Goal: Information Seeking & Learning: Check status

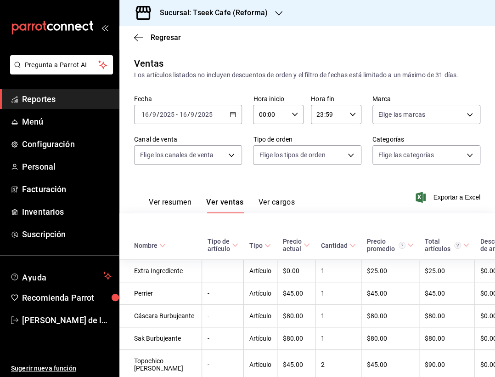
scroll to position [1771, 0]
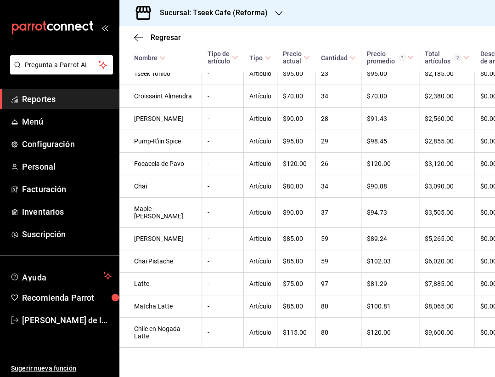
click at [134, 34] on div "Regresar" at bounding box center [307, 37] width 376 height 23
click at [138, 34] on icon "button" at bounding box center [138, 38] width 9 height 8
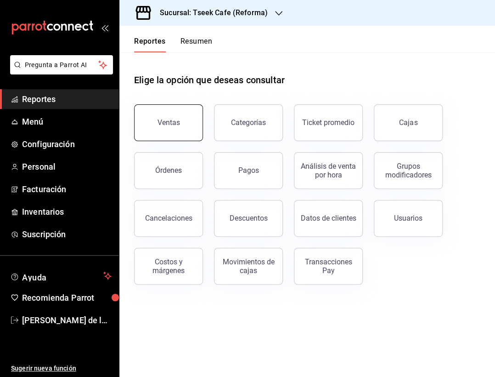
click at [173, 123] on div "Ventas" at bounding box center [169, 122] width 23 height 9
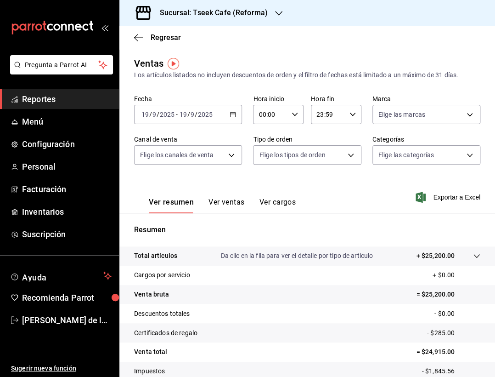
click at [173, 123] on div "[DATE] [DATE] - [DATE] [DATE]" at bounding box center [188, 114] width 108 height 19
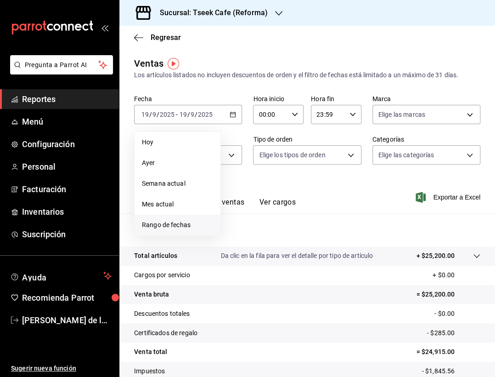
click at [166, 218] on li "Rango de fechas" at bounding box center [178, 224] width 86 height 21
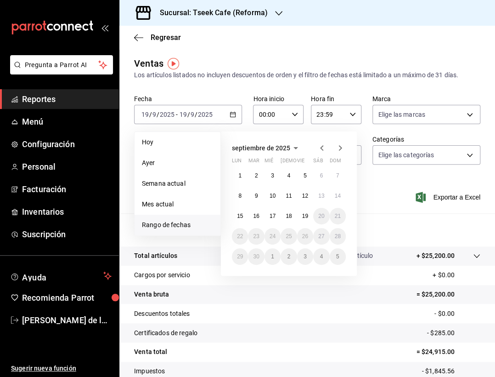
click at [322, 147] on icon "button" at bounding box center [321, 148] width 3 height 6
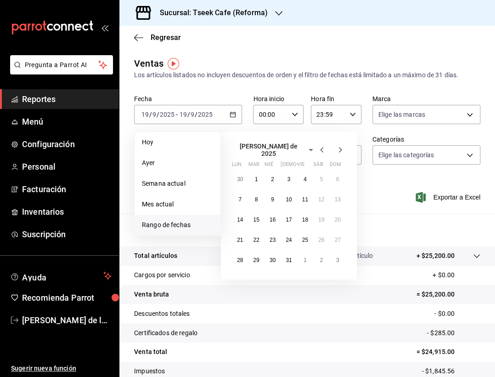
click at [322, 147] on icon "button" at bounding box center [321, 150] width 3 height 6
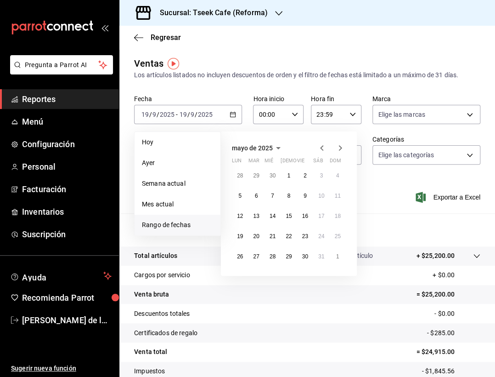
click at [322, 147] on icon "button" at bounding box center [321, 148] width 3 height 6
click at [340, 148] on icon "button" at bounding box center [340, 148] width 3 height 6
click at [337, 148] on icon "button" at bounding box center [340, 147] width 11 height 11
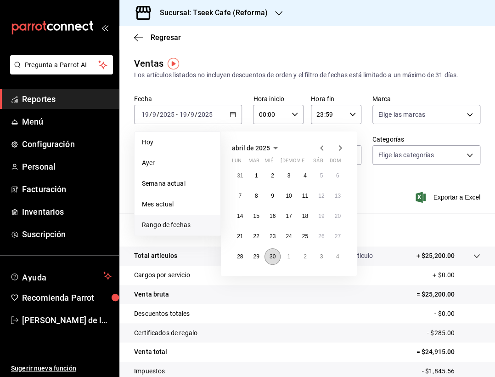
click at [276, 260] on button "30" at bounding box center [273, 256] width 16 height 17
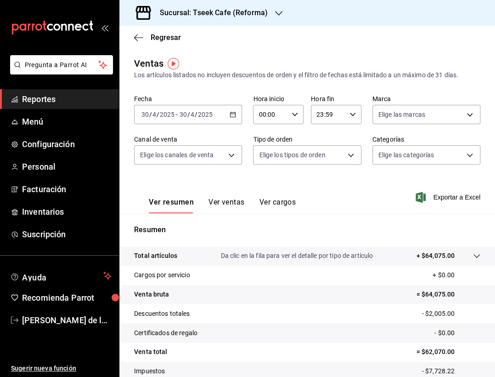
click at [235, 203] on button "Ver ventas" at bounding box center [227, 206] width 36 height 16
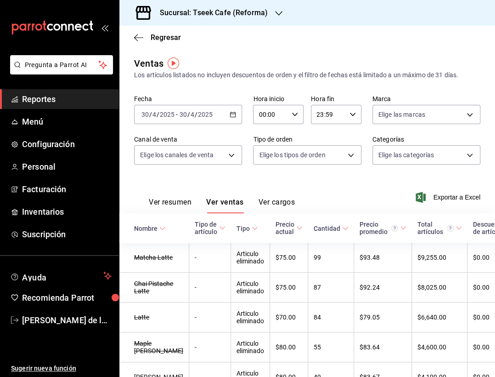
click at [171, 197] on div "Ver resumen Ver ventas Ver cargos" at bounding box center [214, 199] width 161 height 27
click at [163, 209] on button "Ver resumen" at bounding box center [170, 206] width 43 height 16
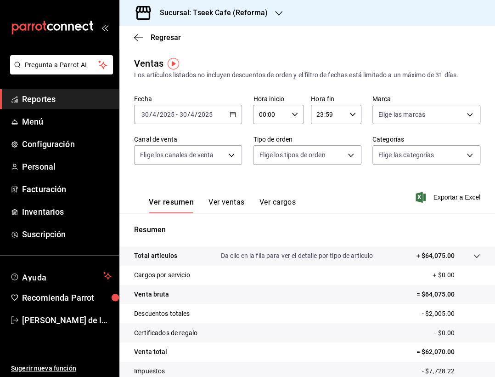
click at [265, 12] on h3 "Sucursal: Tseek Cafe (Reforma)" at bounding box center [209, 12] width 115 height 11
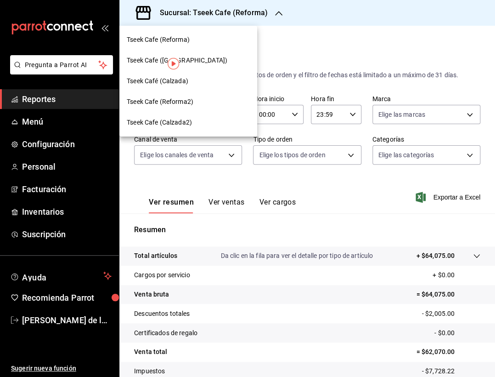
click at [230, 65] on div "Tseek Cafe ([GEOGRAPHIC_DATA])" at bounding box center [188, 61] width 123 height 10
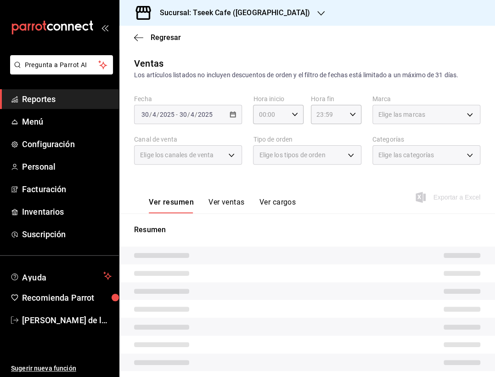
scroll to position [63, 0]
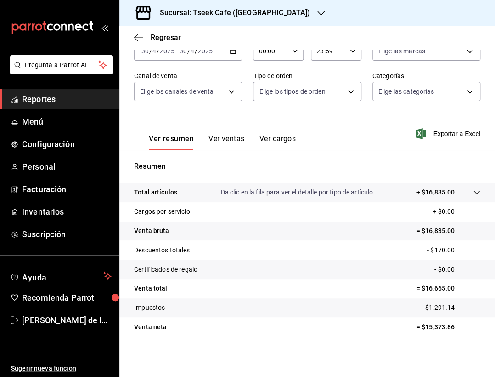
click at [223, 139] on button "Ver ventas" at bounding box center [227, 142] width 36 height 16
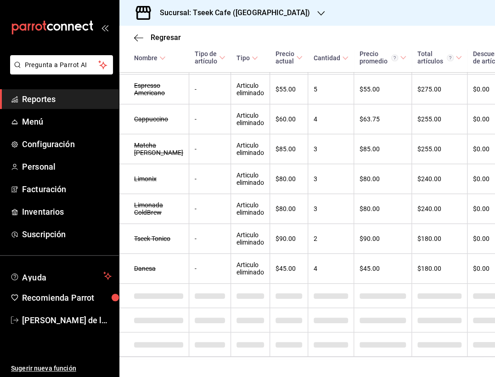
scroll to position [574, 0]
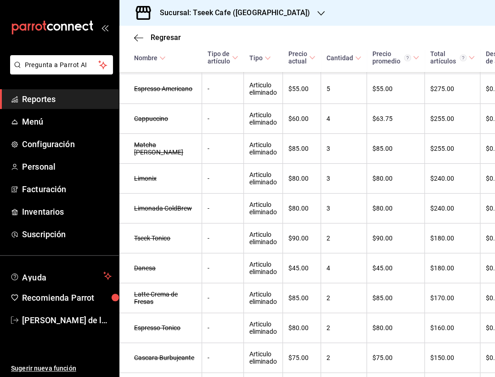
click at [232, 5] on div "Sucursal: Tseek Cafe ([GEOGRAPHIC_DATA])" at bounding box center [228, 13] width 202 height 26
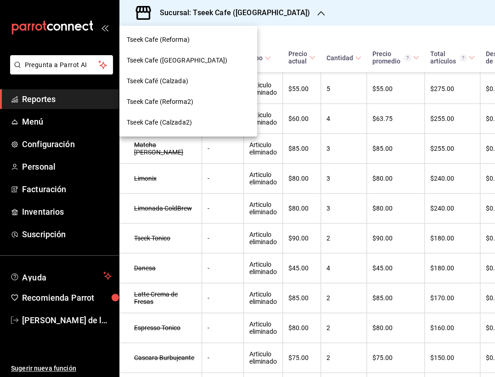
click at [192, 76] on div "Tseek Café (Calzada)" at bounding box center [188, 81] width 123 height 10
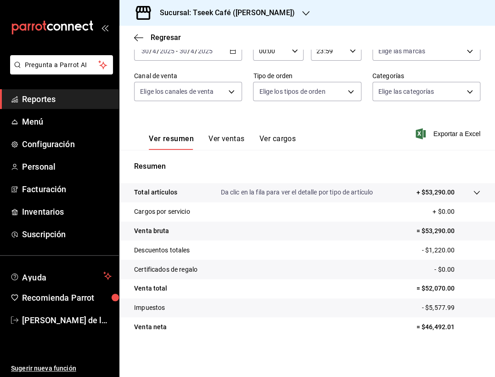
scroll to position [63, 0]
click at [238, 138] on button "Ver ventas" at bounding box center [227, 142] width 36 height 16
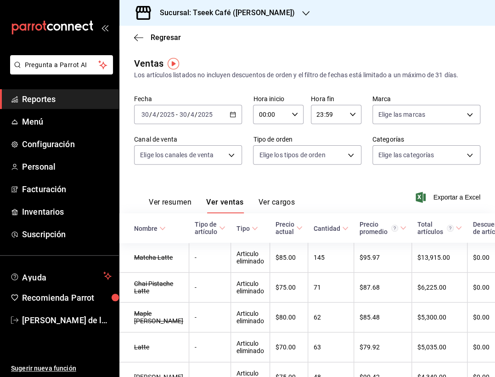
click at [238, 138] on label "Canal de venta" at bounding box center [188, 139] width 108 height 6
click at [201, 108] on div "[DATE] [DATE] - [DATE] [DATE]" at bounding box center [188, 114] width 108 height 19
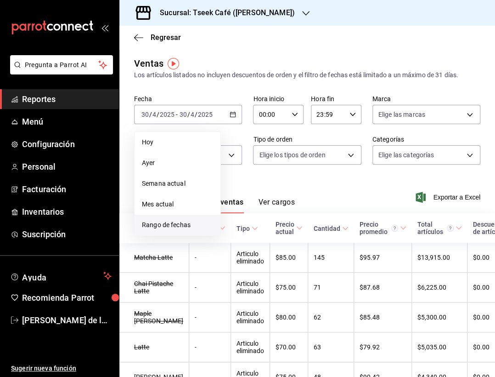
click at [180, 215] on li "Rango de fechas" at bounding box center [178, 224] width 86 height 21
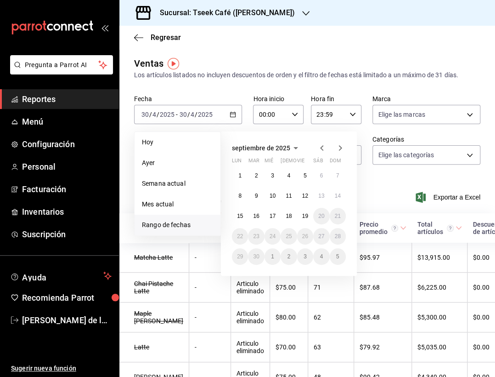
click at [324, 147] on icon "button" at bounding box center [321, 147] width 11 height 11
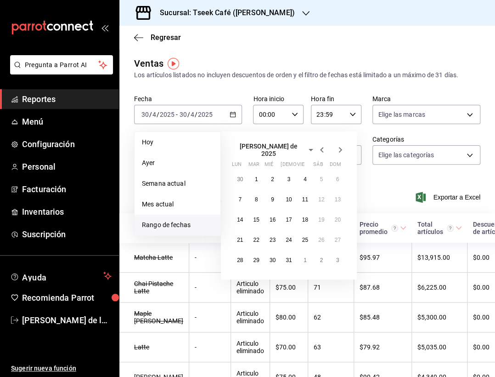
click at [324, 147] on icon "button" at bounding box center [321, 149] width 11 height 11
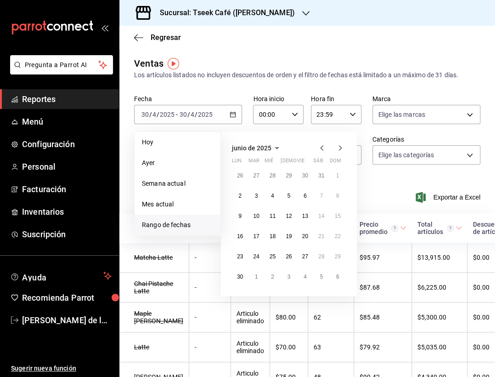
click at [324, 147] on icon "button" at bounding box center [321, 147] width 11 height 11
click at [320, 194] on abbr "10" at bounding box center [321, 195] width 6 height 6
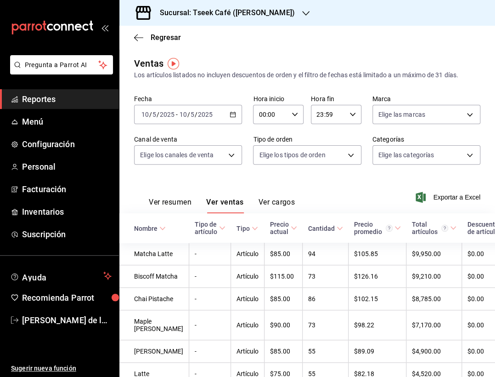
click at [164, 207] on button "Ver resumen" at bounding box center [170, 206] width 43 height 16
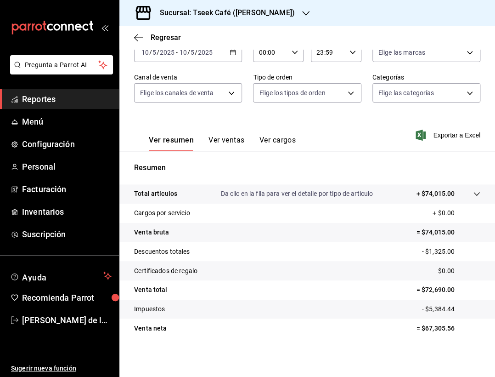
scroll to position [62, 0]
click at [199, 14] on h3 "Sucursal: Tseek Café ([PERSON_NAME])" at bounding box center [223, 12] width 142 height 11
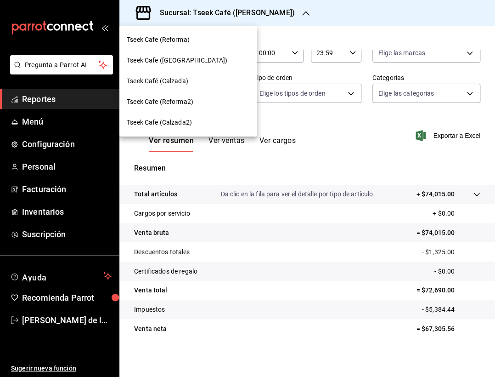
click at [200, 44] on div "Tseek Cafe (Reforma)" at bounding box center [188, 40] width 123 height 10
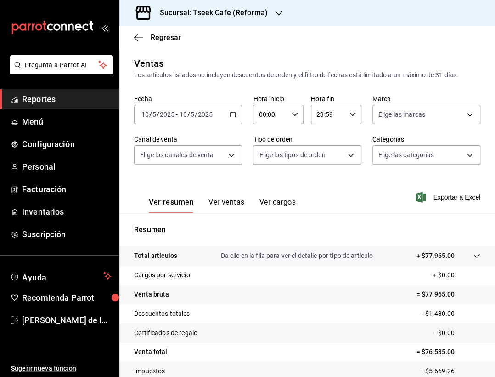
scroll to position [63, 0]
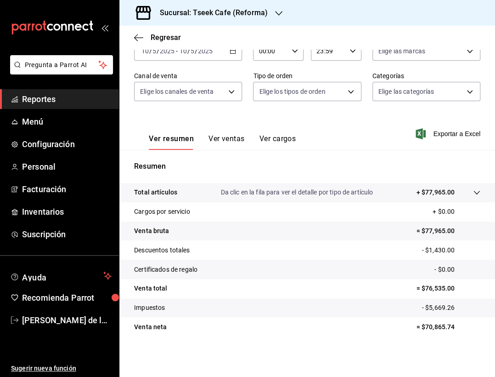
click at [228, 140] on button "Ver ventas" at bounding box center [227, 142] width 36 height 16
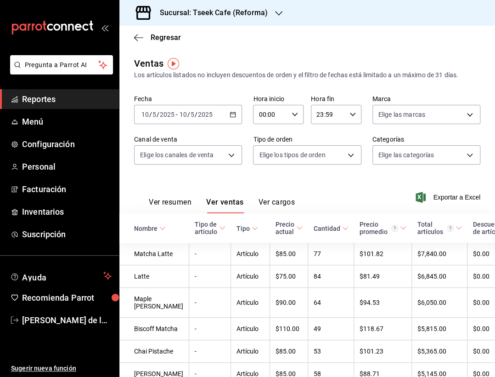
click at [252, 11] on h3 "Sucursal: Tseek Cafe (Reforma)" at bounding box center [209, 12] width 115 height 11
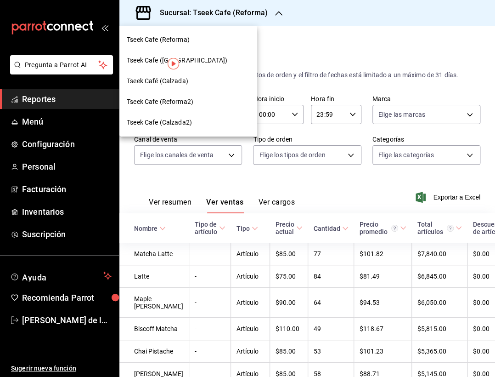
click at [225, 56] on div "Tseek Cafe ([GEOGRAPHIC_DATA])" at bounding box center [188, 61] width 123 height 10
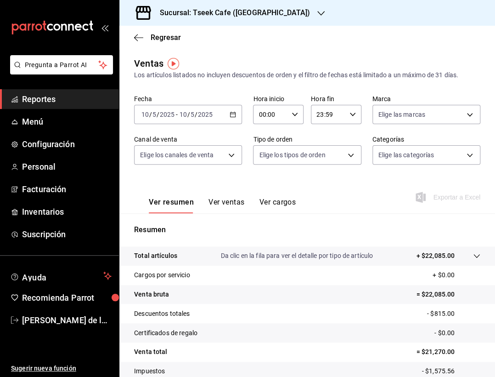
scroll to position [63, 0]
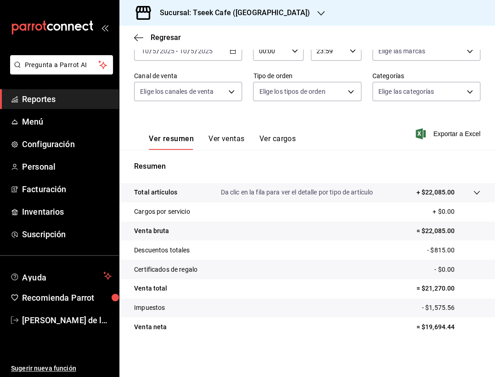
click at [224, 145] on button "Ver ventas" at bounding box center [227, 142] width 36 height 16
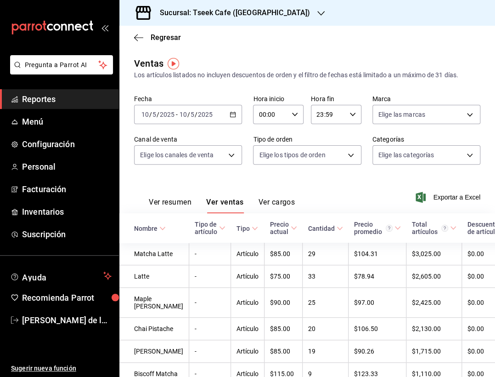
click at [227, 11] on h3 "Sucursal: Tseek Cafe ([GEOGRAPHIC_DATA])" at bounding box center [231, 12] width 158 height 11
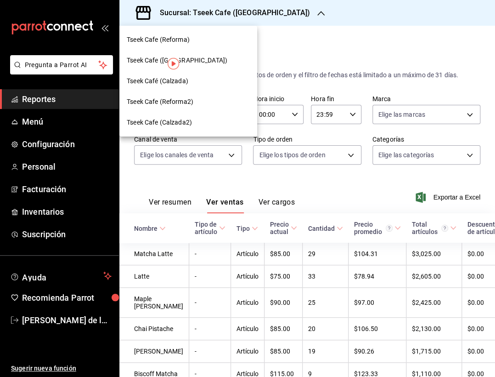
click at [310, 45] on div at bounding box center [247, 188] width 495 height 377
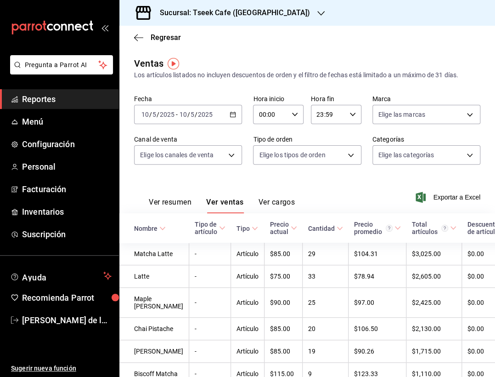
click at [244, 79] on div "Los artículos listados no incluyen descuentos de orden y el filtro de fechas es…" at bounding box center [307, 75] width 346 height 10
click at [235, 20] on div "Sucursal: Tseek Cafe ([GEOGRAPHIC_DATA])" at bounding box center [228, 13] width 202 height 26
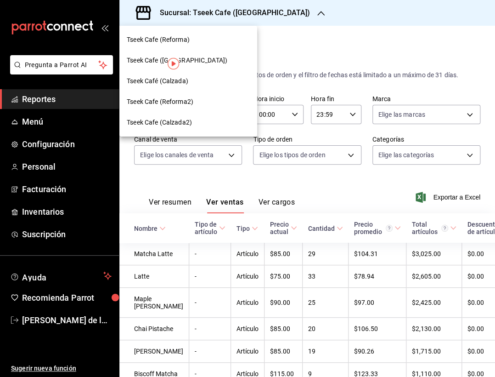
click at [192, 82] on div "Tseek Café (Calzada)" at bounding box center [188, 81] width 123 height 10
